Goal: Communication & Community: Ask a question

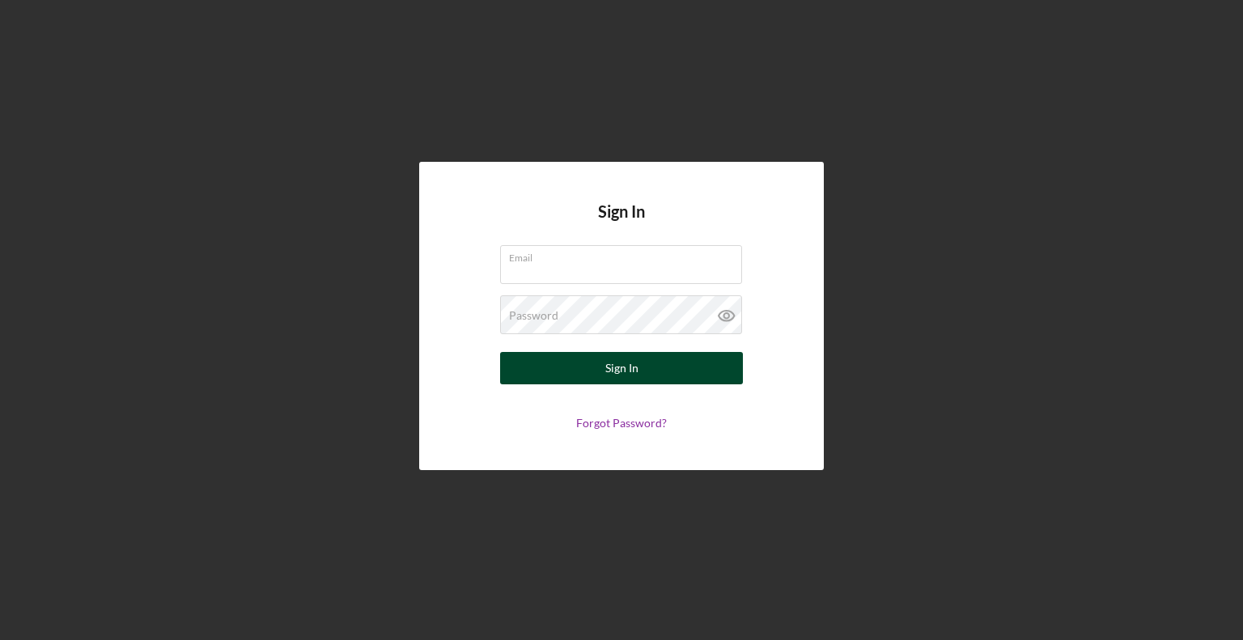
type input "[EMAIL_ADDRESS][DOMAIN_NAME]"
click at [678, 357] on button "Sign In" at bounding box center [621, 368] width 243 height 32
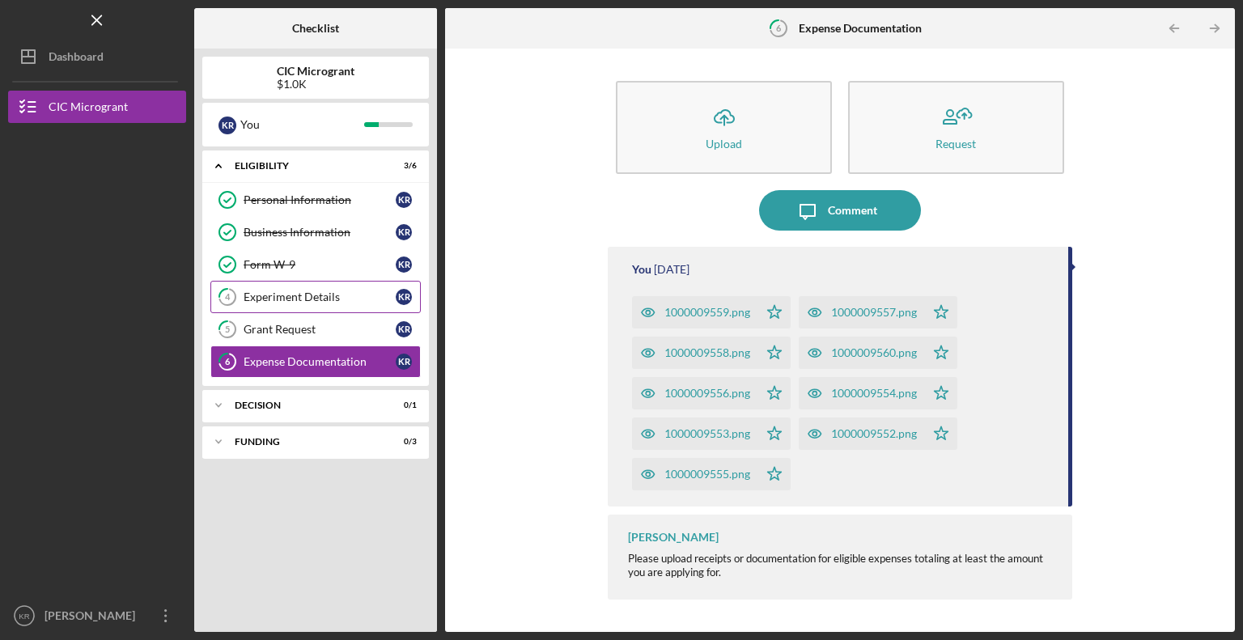
click at [346, 300] on div "Experiment Details" at bounding box center [320, 297] width 152 height 13
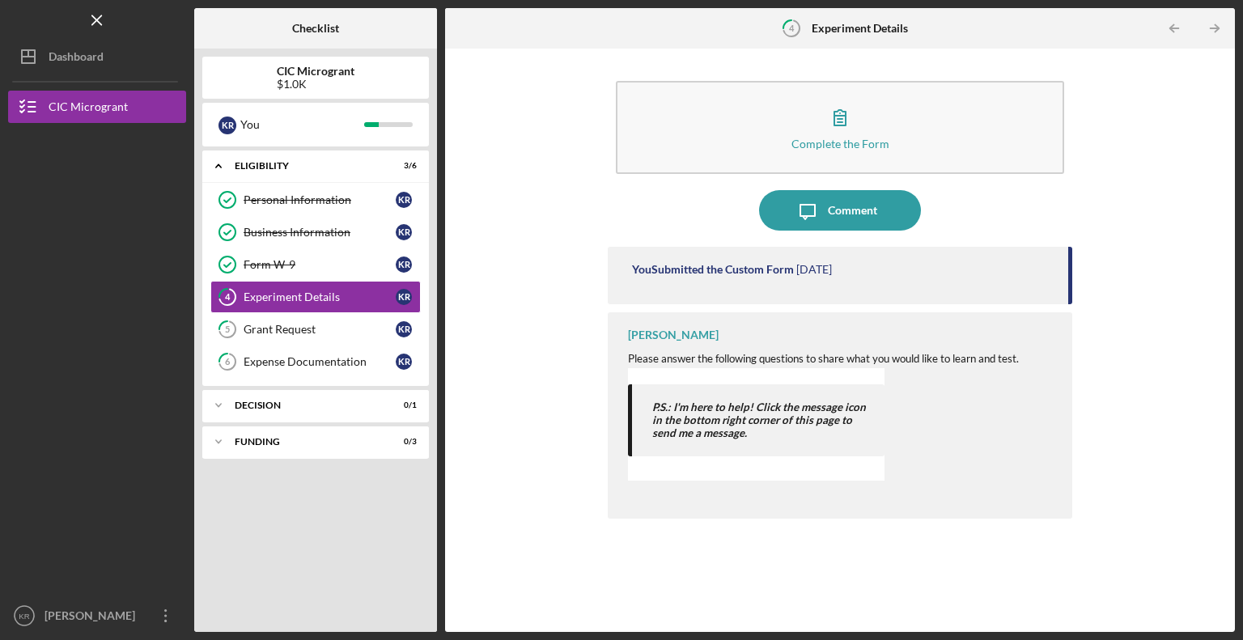
click at [769, 459] on div "P.S.: I'm here to help! Click the message icon in the bottom right corner of th…" at bounding box center [756, 424] width 257 height 80
click at [701, 359] on span "Please answer the following questions to share what you would like to learn and…" at bounding box center [823, 358] width 391 height 13
click at [657, 338] on div "[PERSON_NAME]" at bounding box center [673, 335] width 91 height 13
click at [840, 294] on div "You Submitted the Custom Form [DATE]" at bounding box center [840, 275] width 465 height 57
click at [835, 462] on div "P.S.: I'm here to help! Click the message icon in the bottom right corner of th…" at bounding box center [756, 424] width 257 height 80
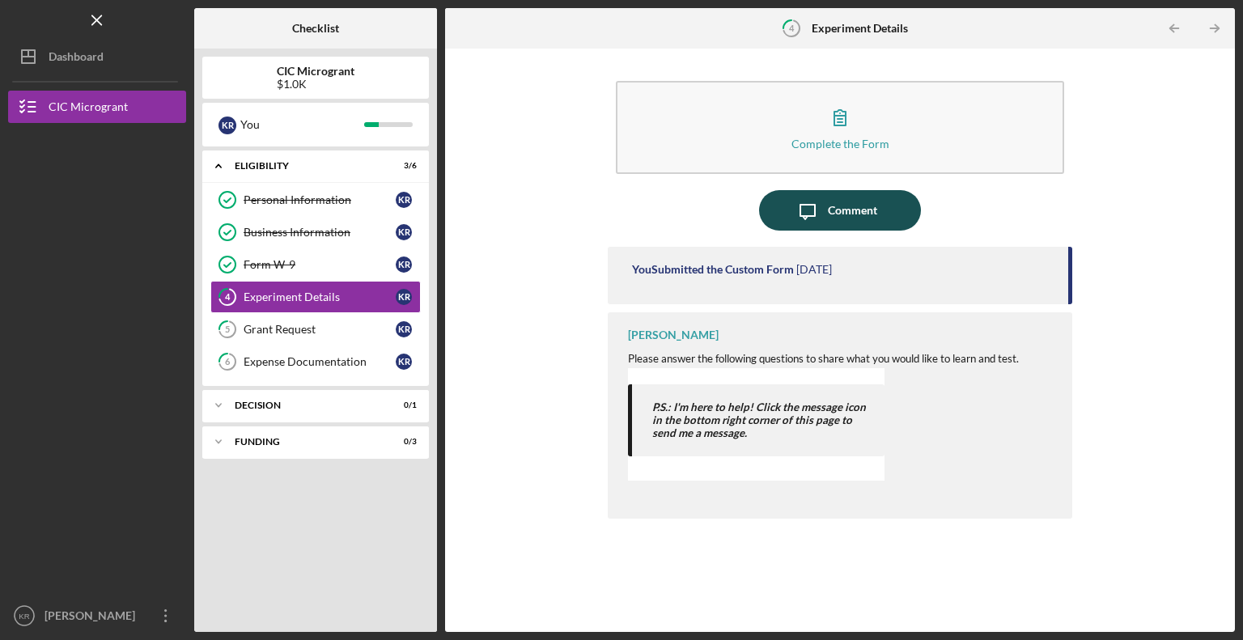
click at [813, 203] on icon "Icon/Message" at bounding box center [808, 210] width 40 height 40
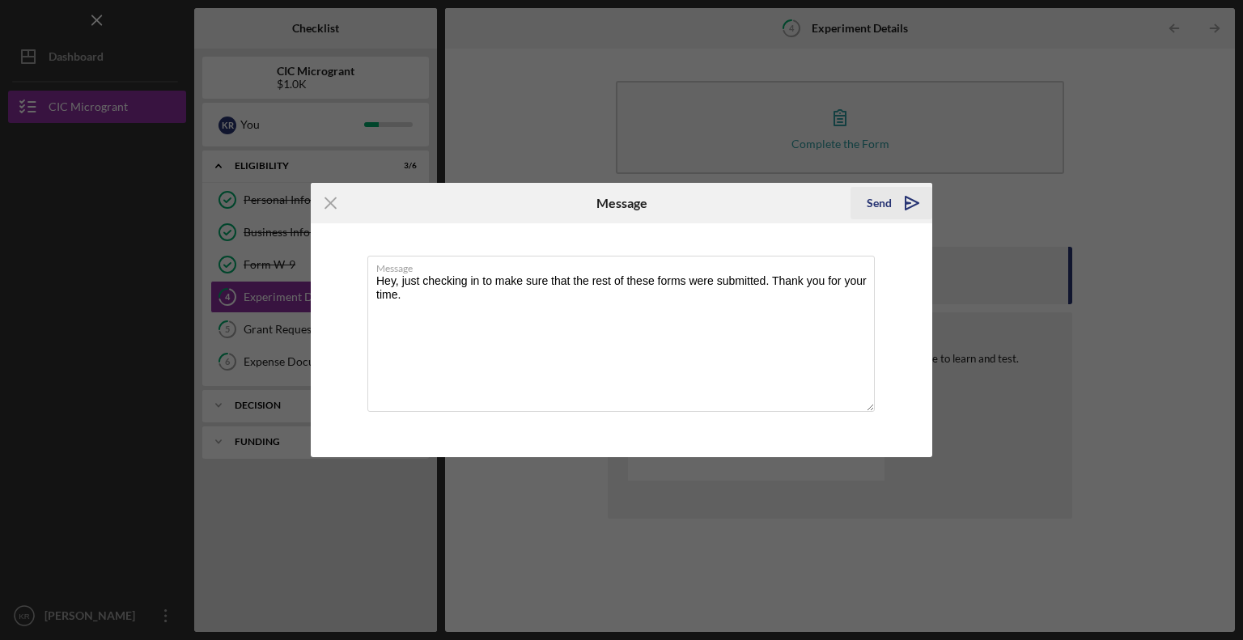
type textarea "Hey, just checking in to make sure that the rest of these forms were submitted.…"
click at [896, 206] on icon "Icon/icon-invite-send" at bounding box center [912, 203] width 40 height 40
